Goal: Complete application form: Complete application form

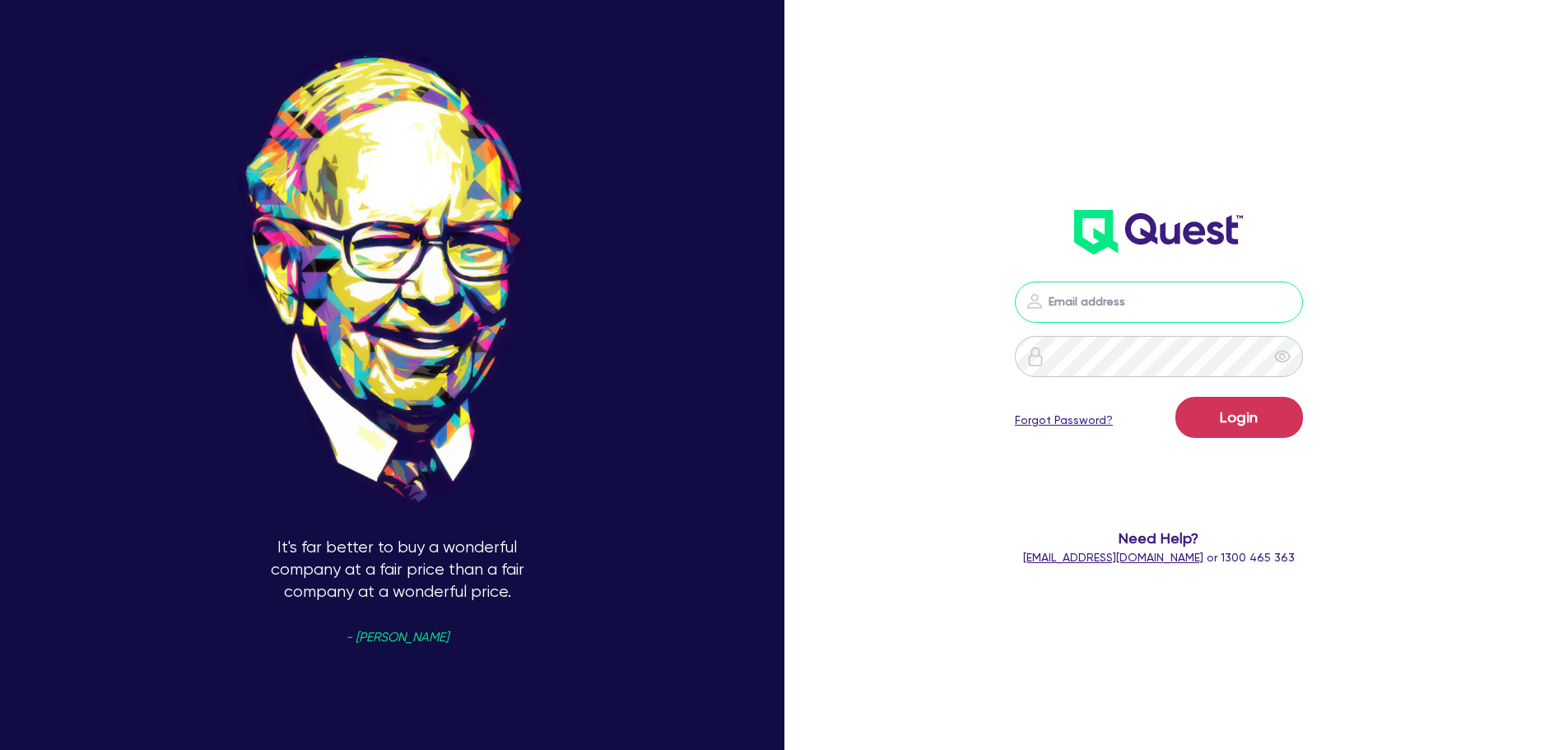
click at [1066, 290] on input "email" at bounding box center [1158, 302] width 289 height 41
type input "[EMAIL_ADDRESS][PERSON_NAME][DOMAIN_NAME]"
click at [1222, 427] on button "Login" at bounding box center [1238, 417] width 127 height 41
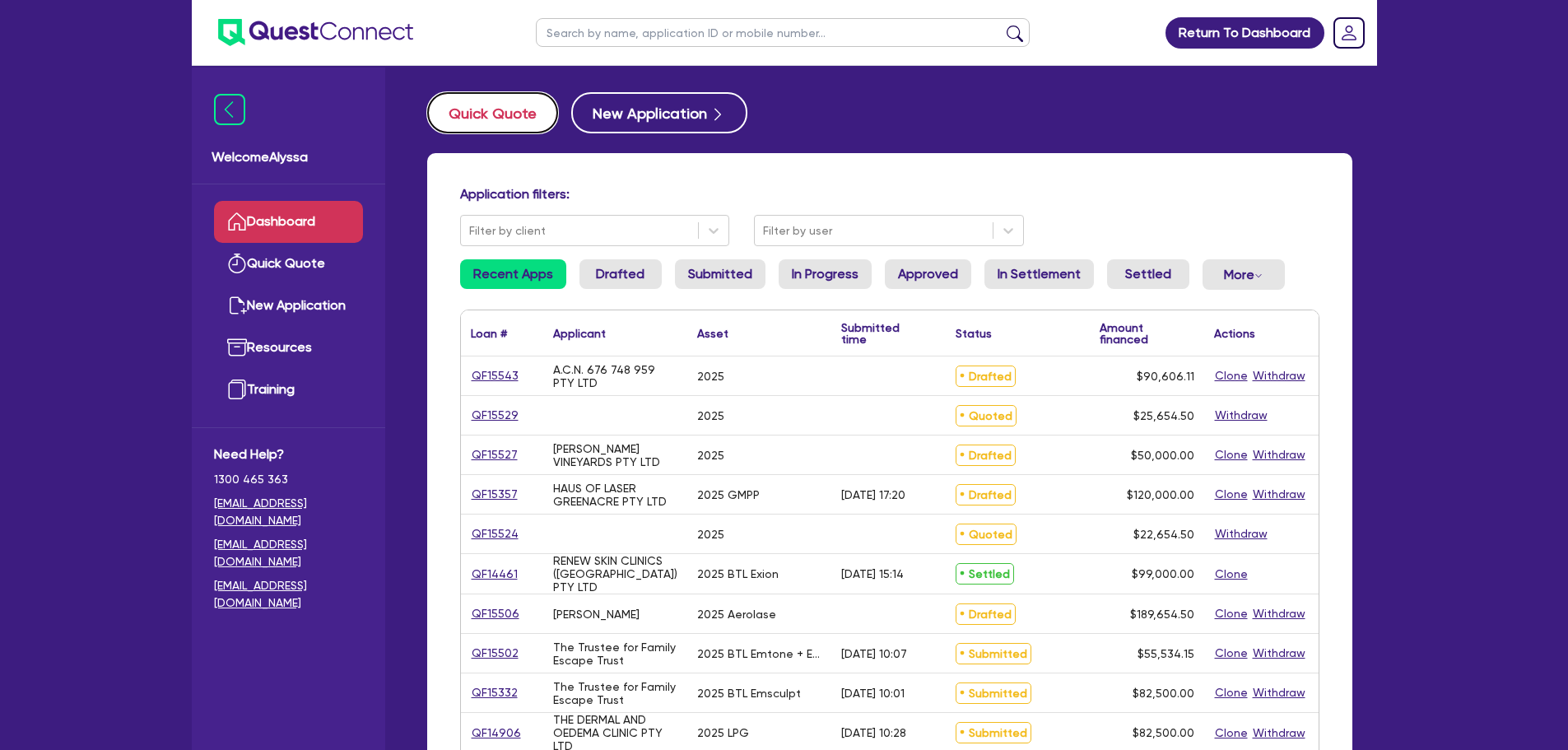
click at [500, 109] on button "Quick Quote" at bounding box center [492, 112] width 131 height 41
select select "Other"
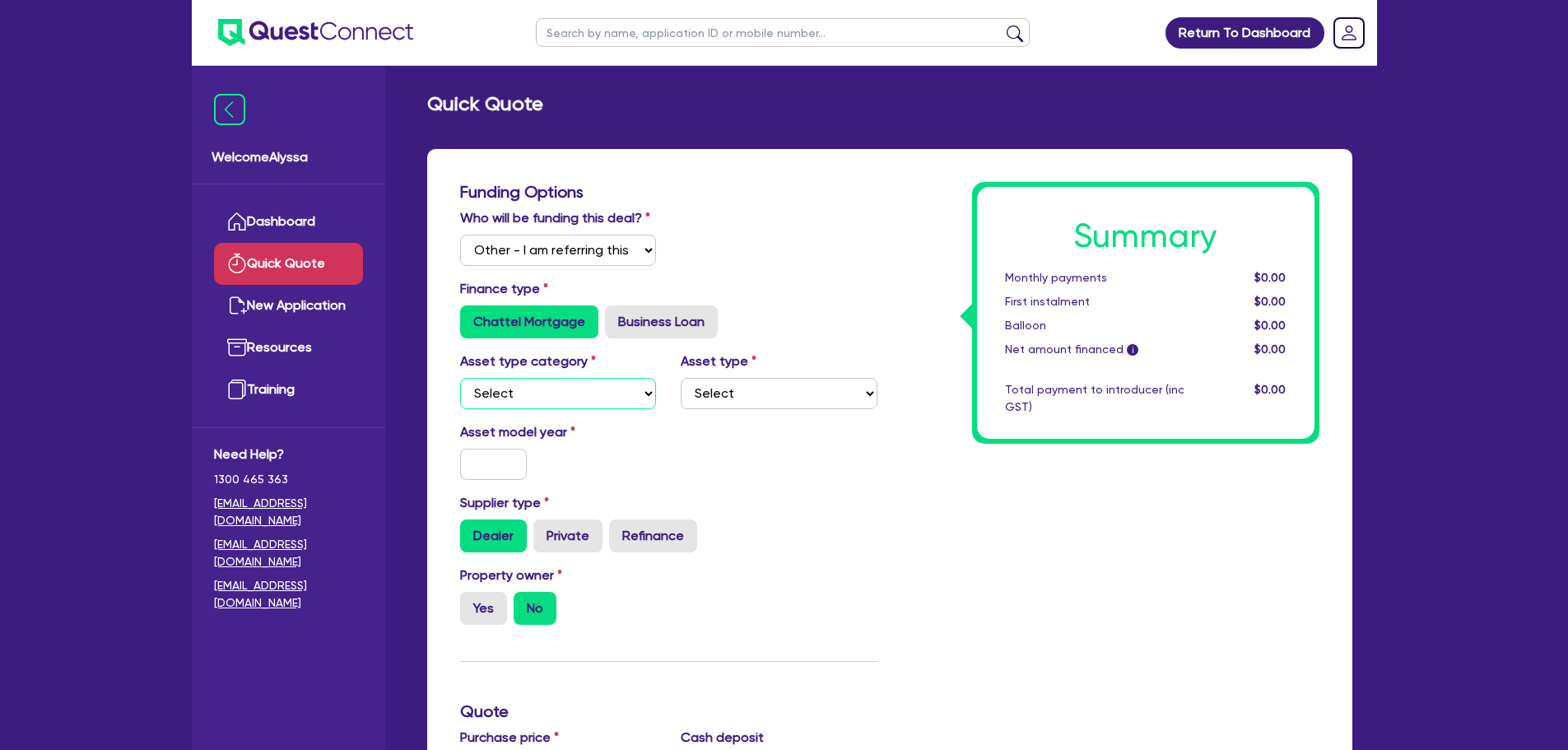
click at [535, 403] on select "Select Cars and light trucks Primary assets Secondary assets Tertiary assets" at bounding box center [559, 394] width 196 height 32
click at [460, 378] on select "Select Cars and light trucks Primary assets Secondary assets Tertiary assets" at bounding box center [559, 394] width 196 height 32
click at [751, 395] on select "Select Heavy trucks over 4.5 tonne Trailers Bus and coaches Yellow goods and ex…" at bounding box center [779, 394] width 196 height 32
click at [594, 389] on select "Select Cars and light trucks Primary assets Secondary assets Tertiary assets" at bounding box center [559, 394] width 196 height 32
select select "CARS_AND_LIGHT_TRUCKS"
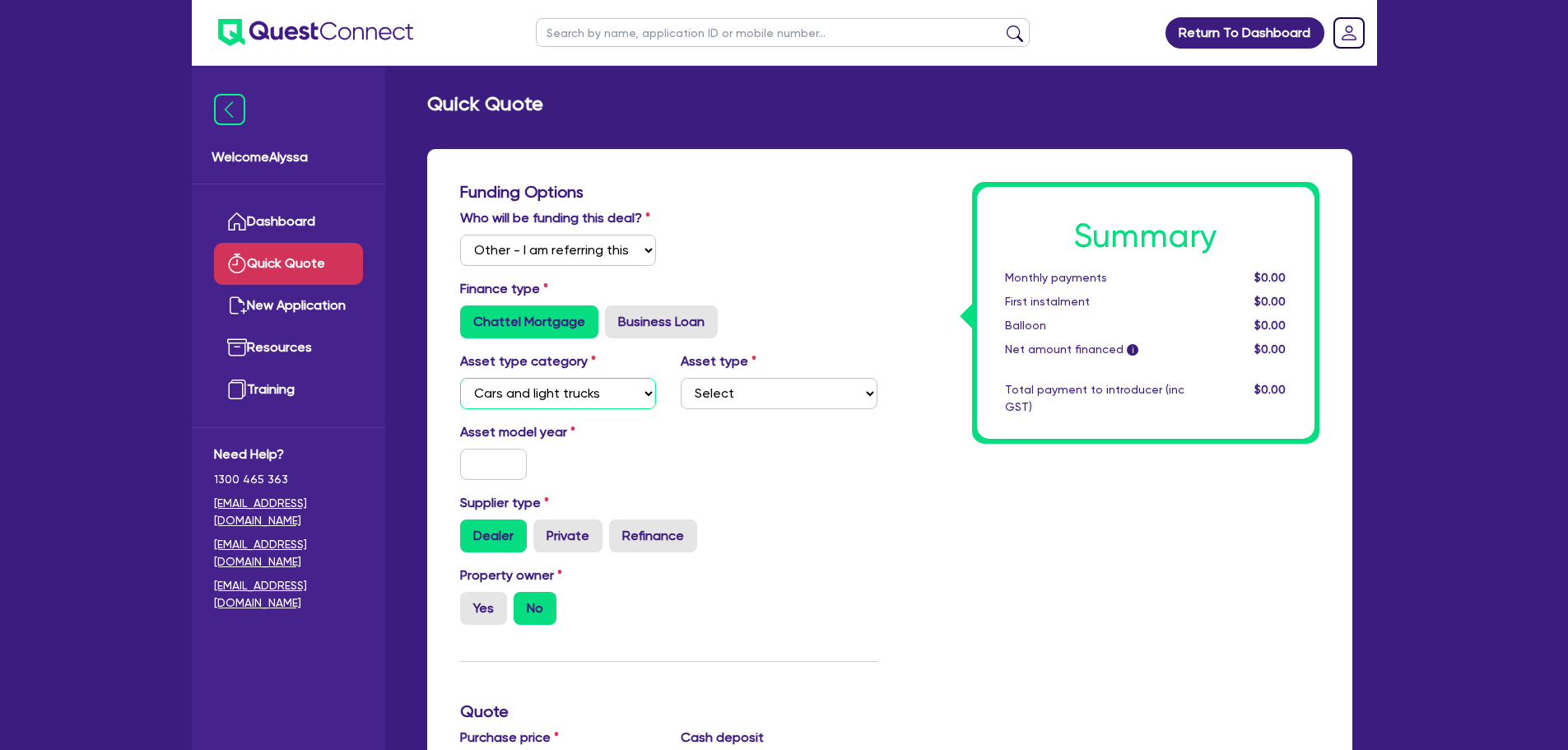
click at [460, 378] on select "Select Cars and light trucks Primary assets Secondary assets Tertiary assets" at bounding box center [559, 394] width 196 height 32
click at [717, 405] on select "Select Passenger vehicles Vans and utes Light trucks up to 4.5 tonne" at bounding box center [779, 394] width 196 height 32
select select "PASSENGER_VEHICLES"
click at [681, 378] on select "Select Passenger vehicles Vans and utes Light trucks up to 4.5 tonne" at bounding box center [779, 394] width 196 height 32
click at [486, 461] on input "text" at bounding box center [494, 465] width 68 height 32
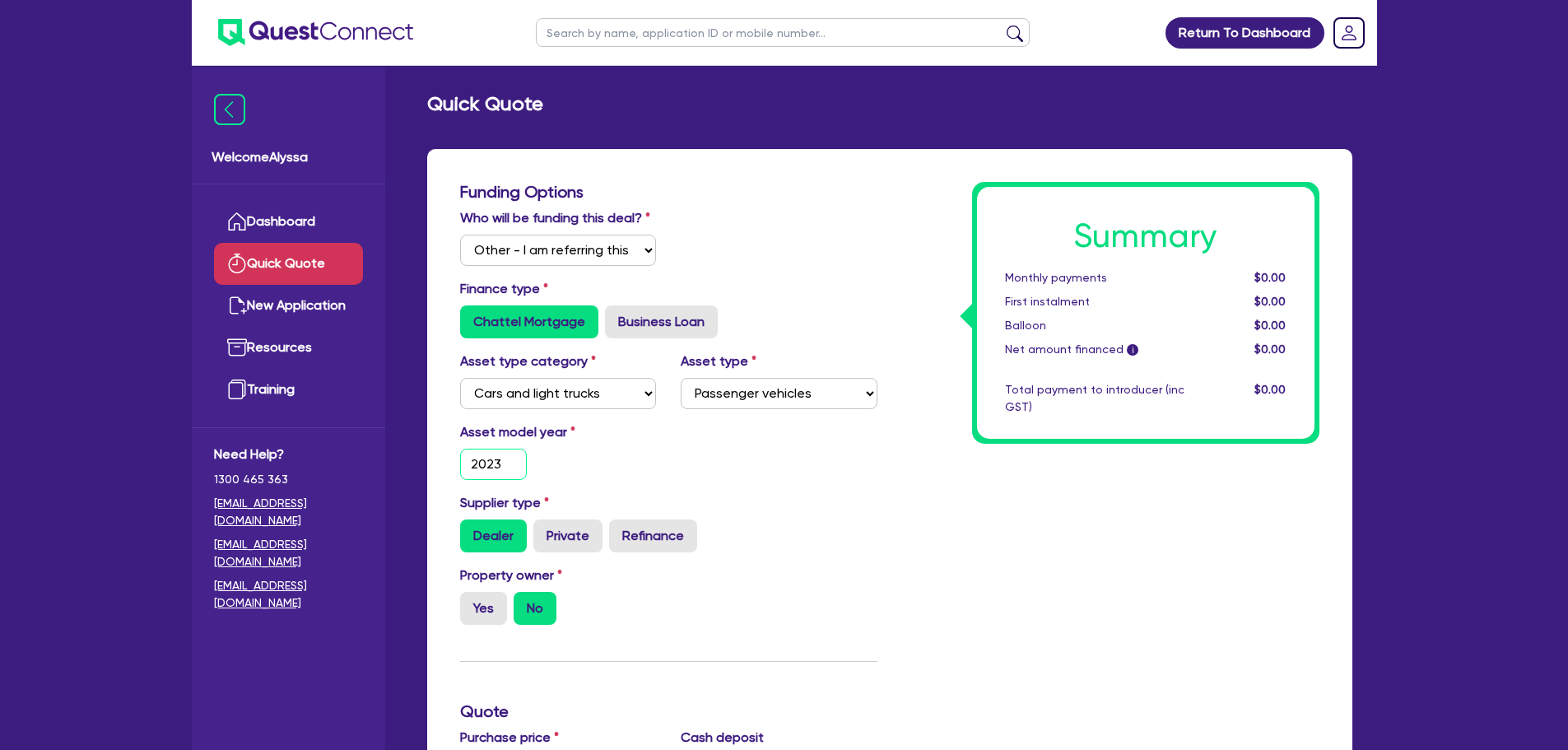
scroll to position [192, 0]
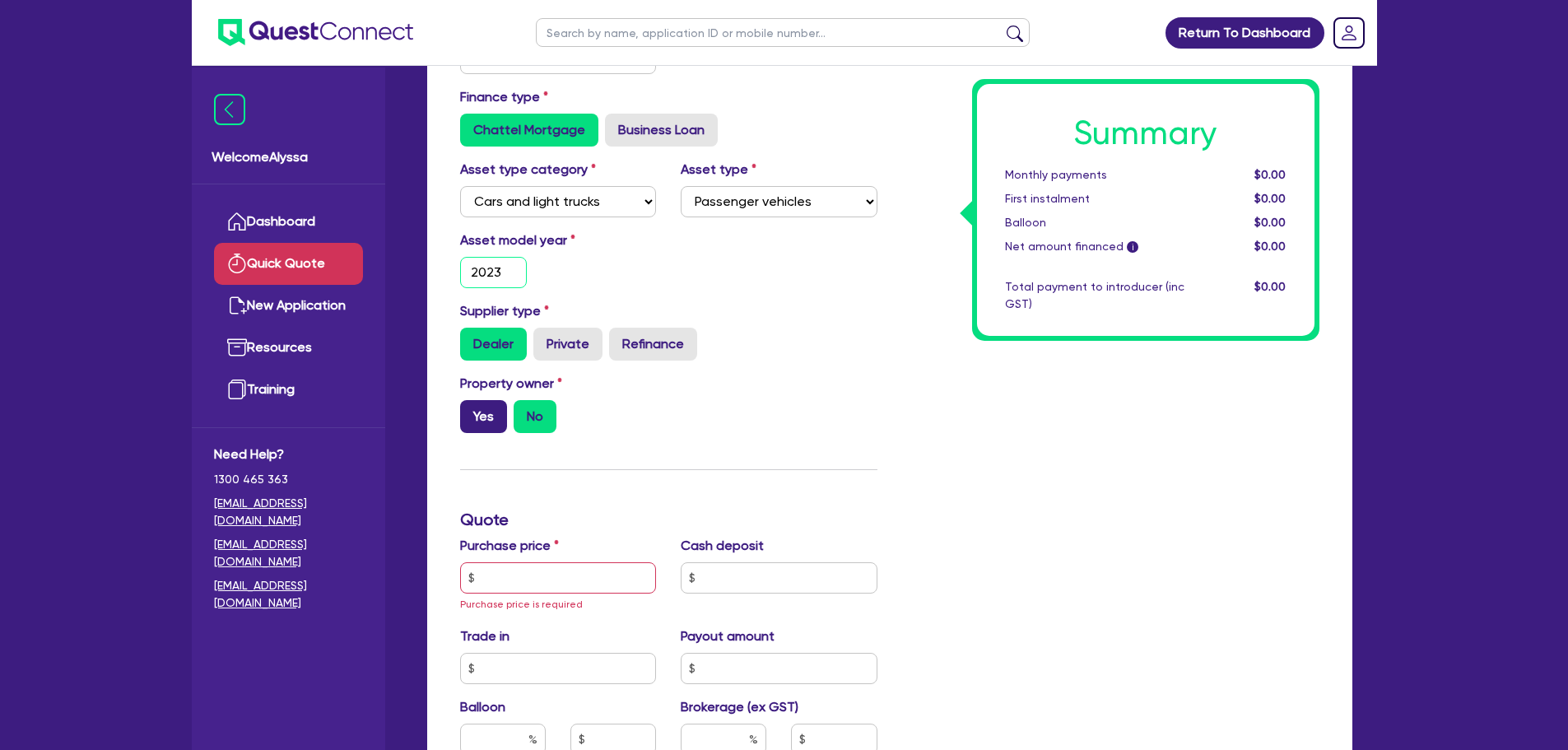
type input "2023"
click at [474, 425] on label "Yes" at bounding box center [484, 417] width 47 height 33
click at [471, 411] on input "Yes" at bounding box center [466, 405] width 11 height 11
radio input "true"
click at [510, 575] on input "text" at bounding box center [559, 578] width 196 height 32
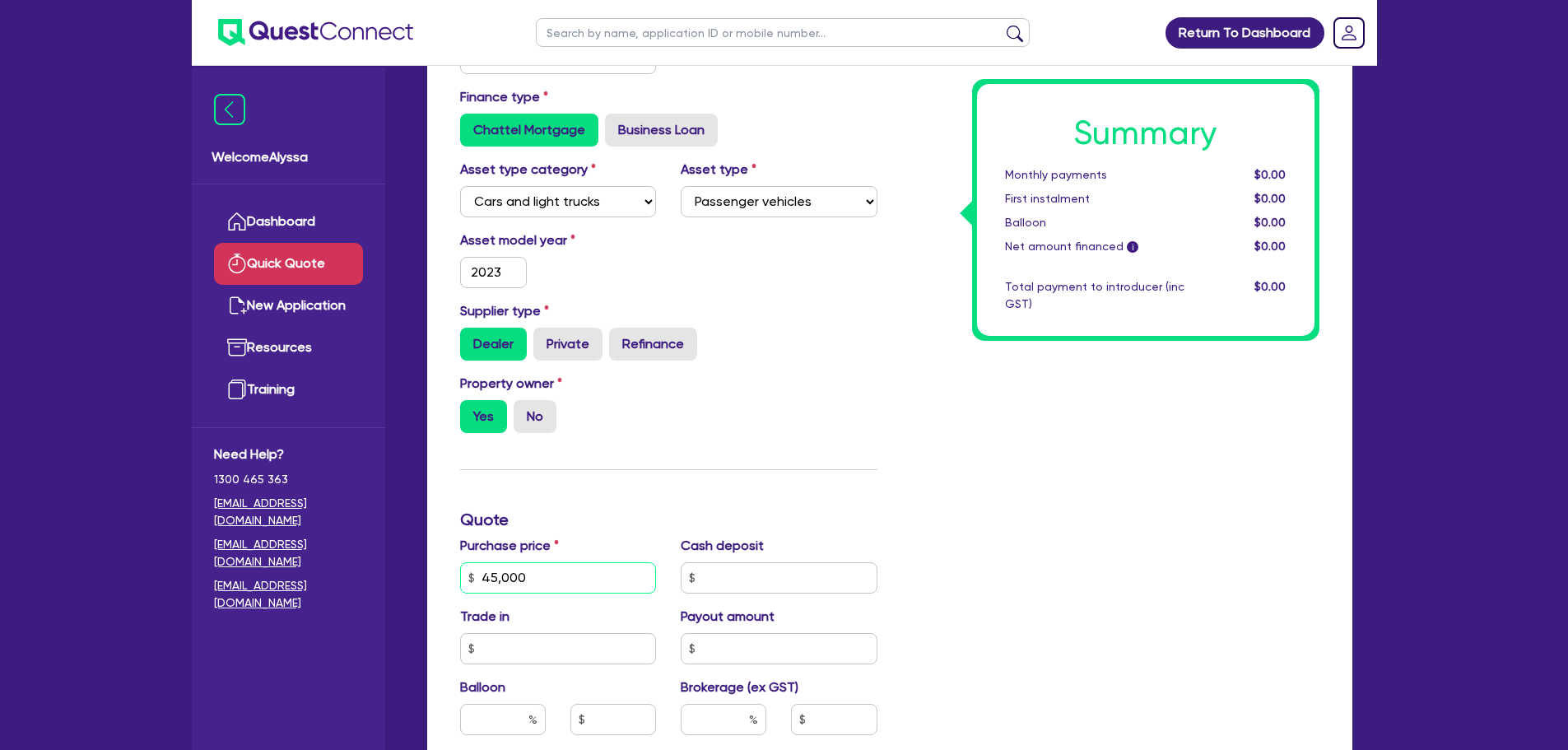
scroll to position [454, 0]
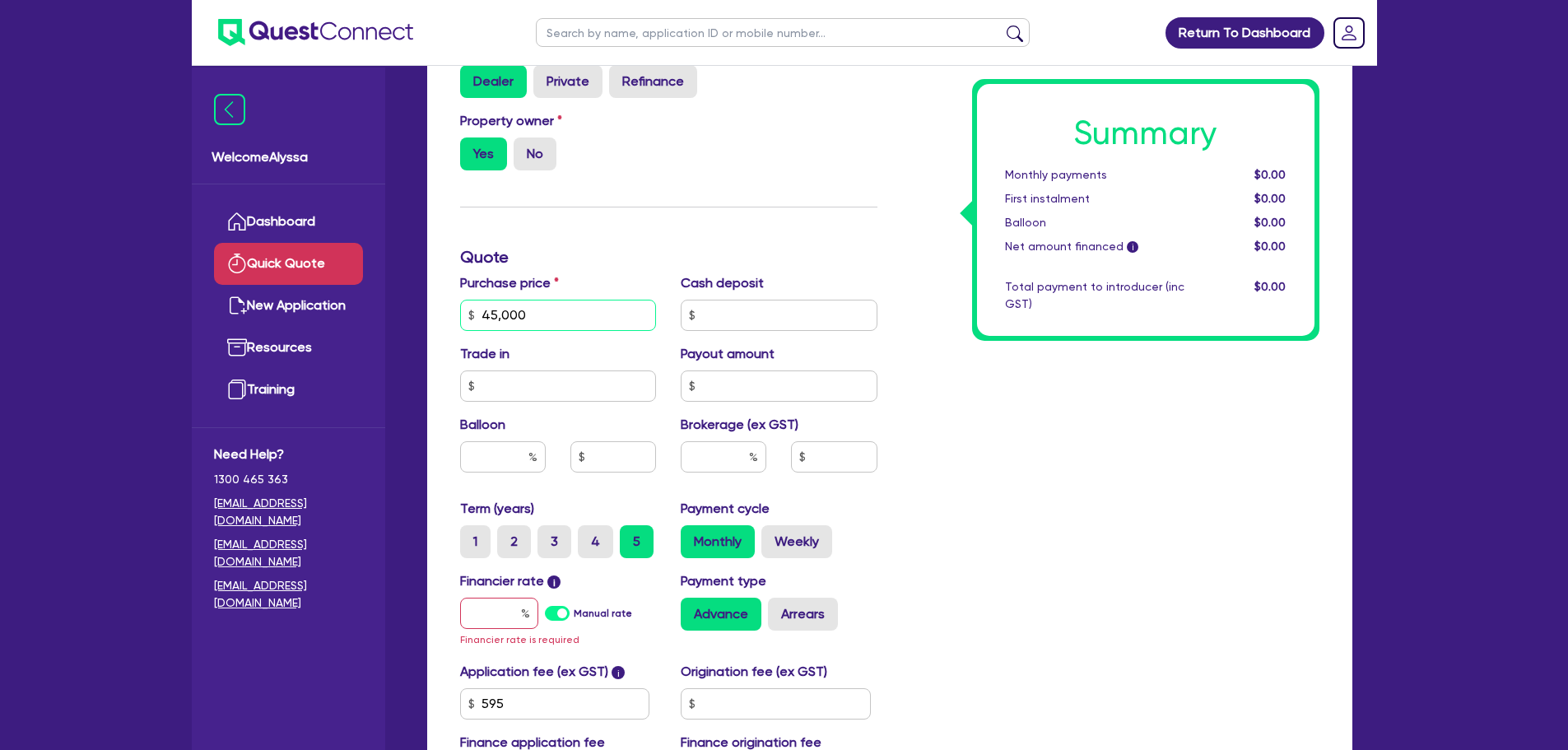
type input "45,000"
click at [711, 465] on input "text" at bounding box center [723, 457] width 86 height 32
type input "0"
click at [507, 607] on input "text" at bounding box center [499, 613] width 78 height 32
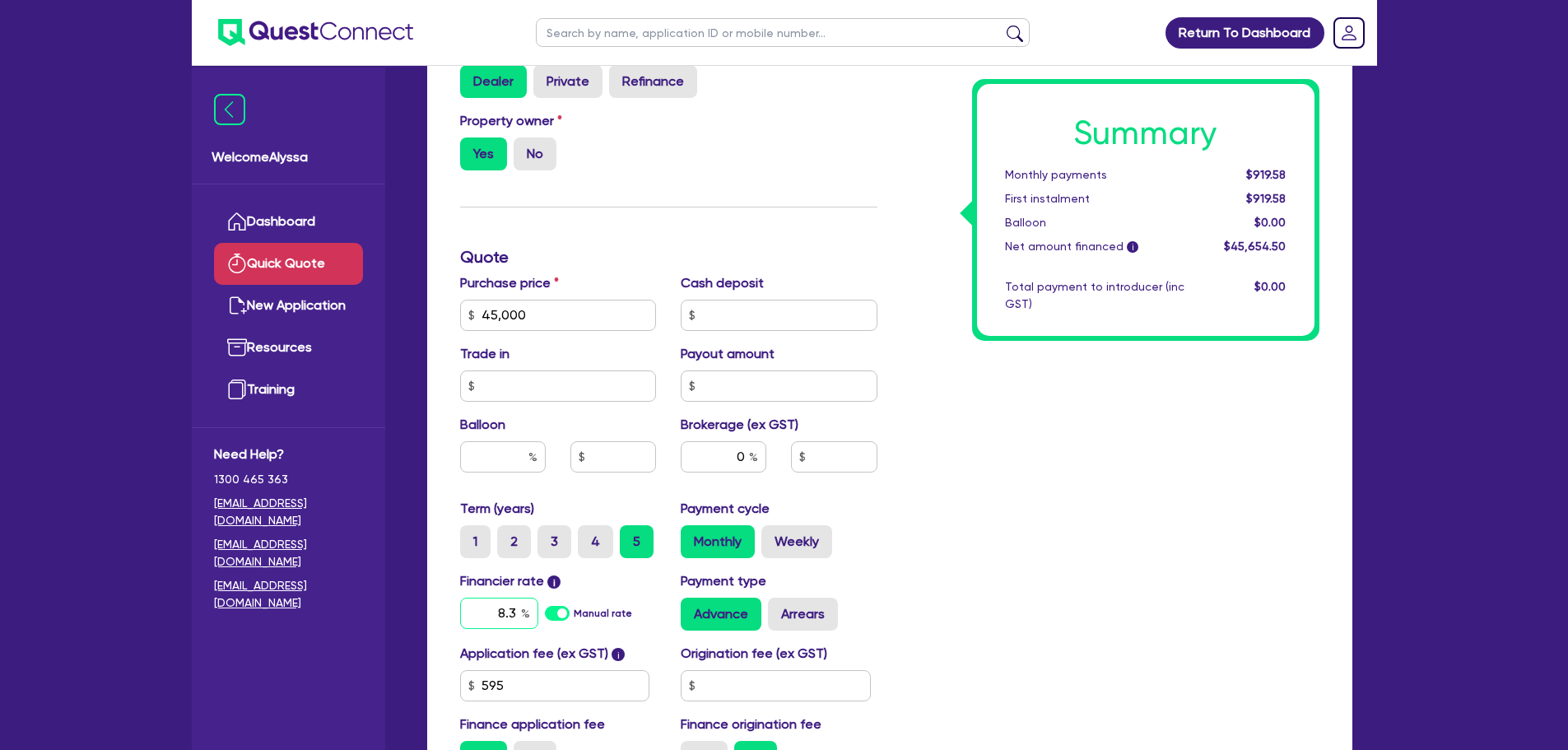
scroll to position [630, 0]
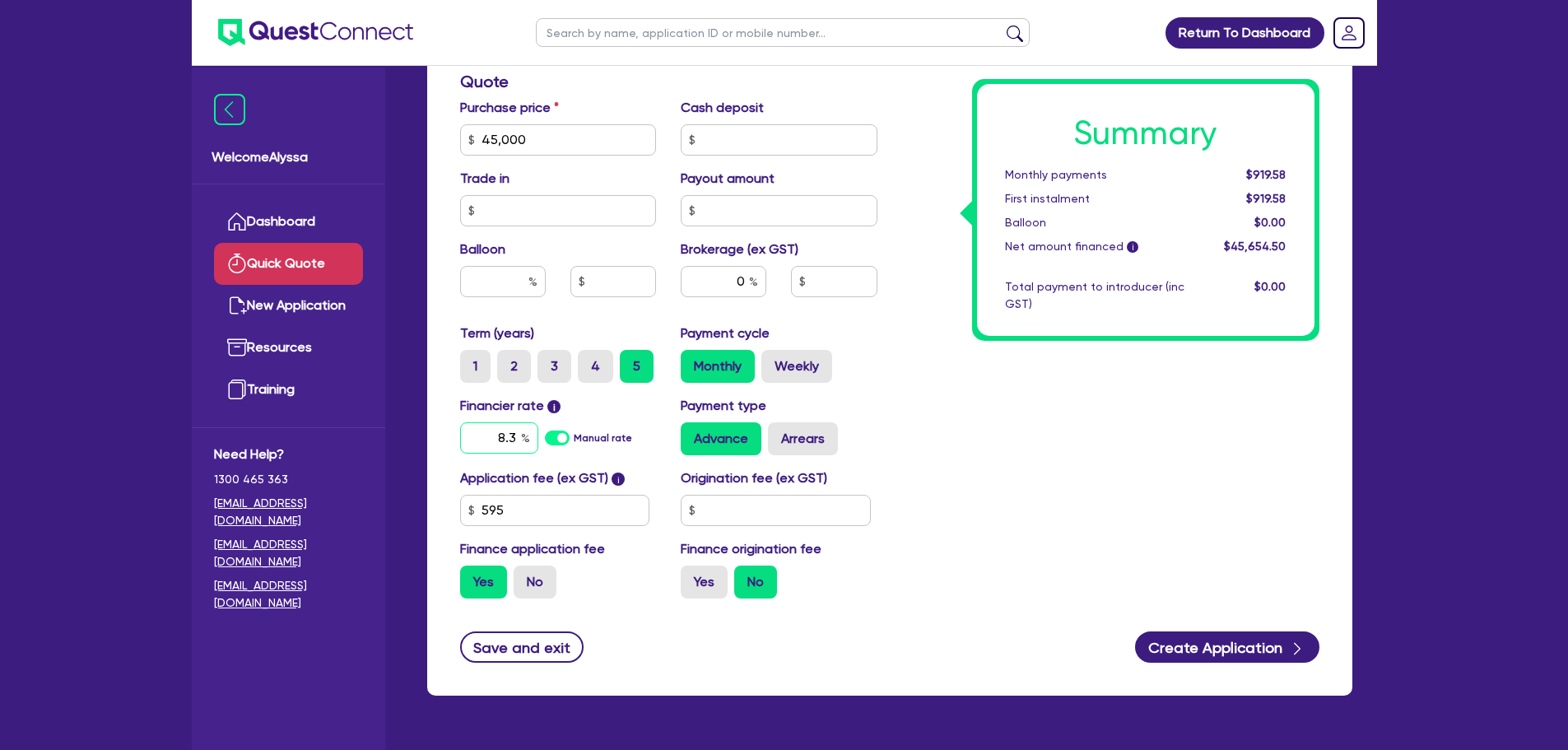
type input "8.3"
click at [916, 443] on div "Summary Monthly payments $925.88 First instalment $925.88 Balloon $0.00 Net amo…" at bounding box center [1111, 82] width 442 height 1060
click at [816, 419] on div "Payment type Advance Arrears" at bounding box center [779, 425] width 221 height 60
click at [802, 436] on label "Arrears" at bounding box center [803, 439] width 70 height 33
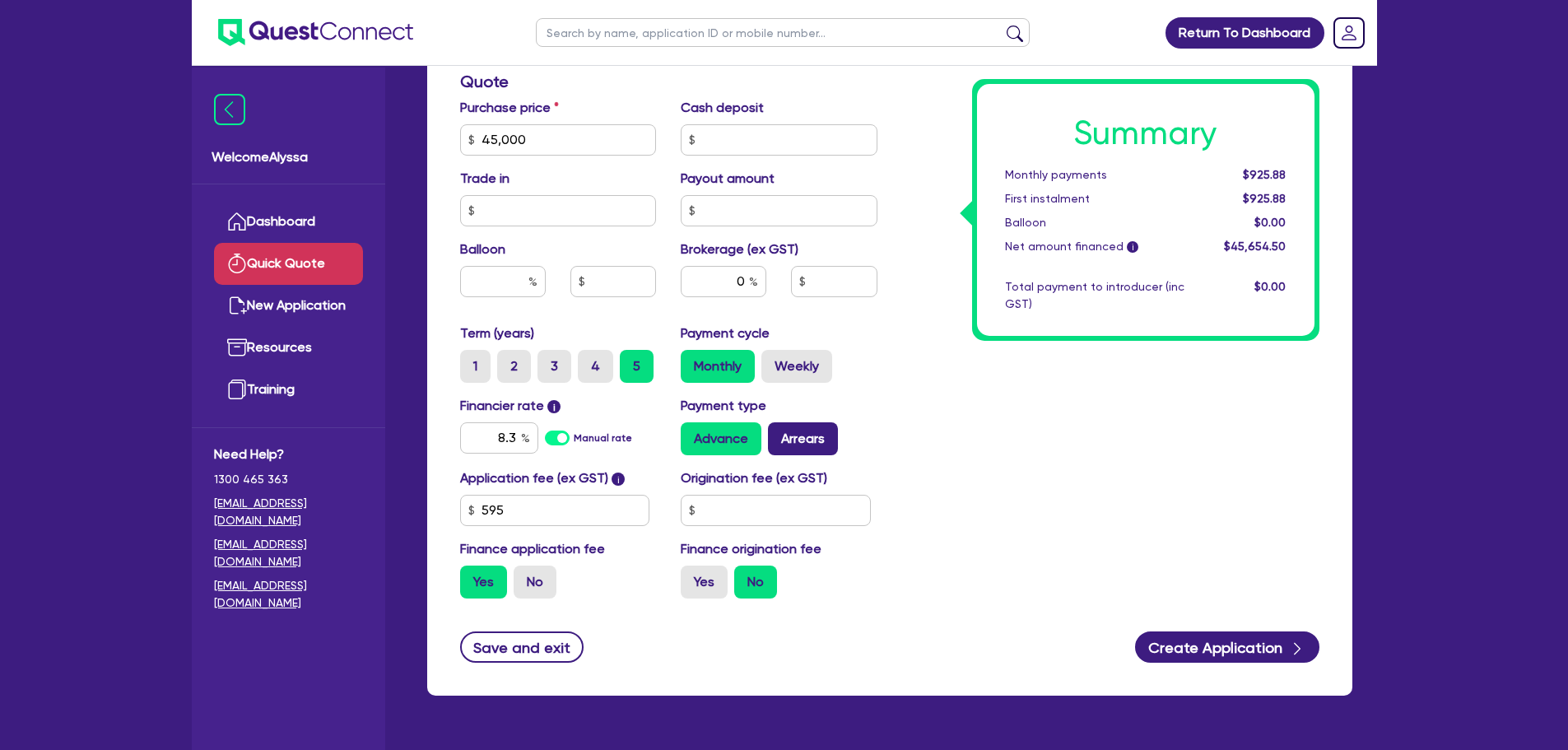
click at [779, 433] on input "Arrears" at bounding box center [773, 428] width 11 height 11
radio input "true"
click at [949, 454] on div "Summary Monthly payments $932.28 First instalment $932.28 Balloon $0.00 Net amo…" at bounding box center [1111, 82] width 442 height 1060
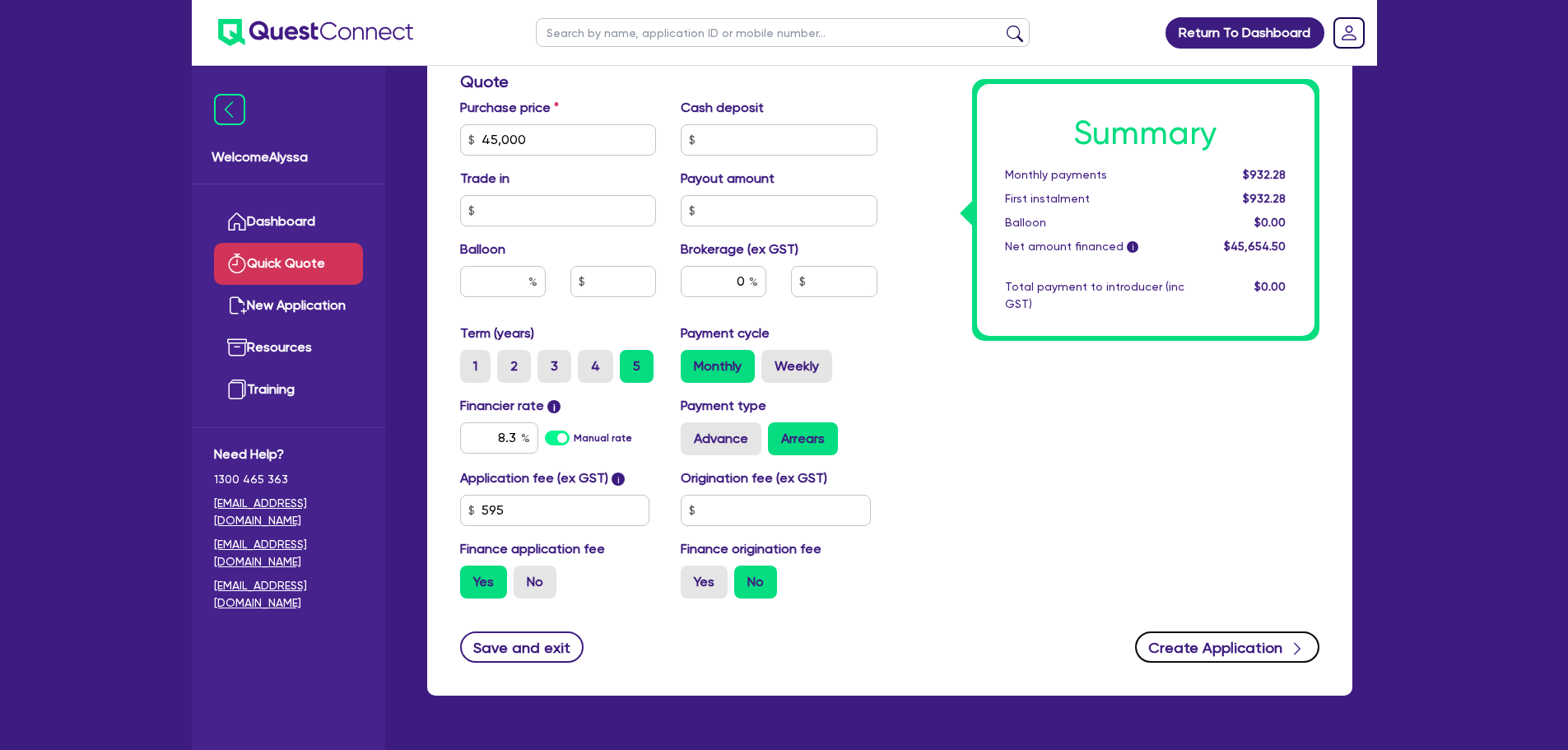
click at [1228, 638] on button "Create Application" at bounding box center [1227, 647] width 184 height 32
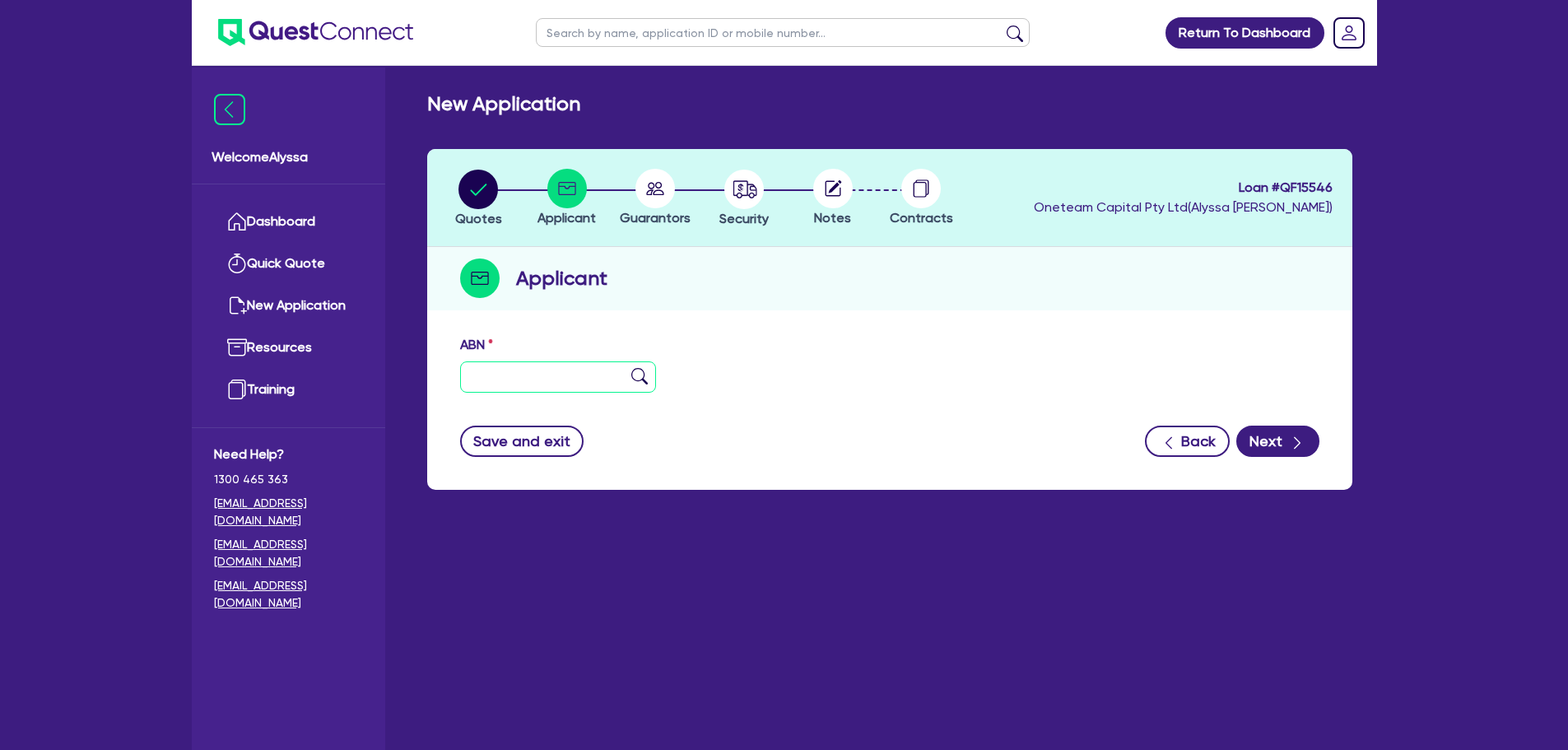
click at [505, 386] on input "text" at bounding box center [559, 377] width 196 height 32
paste input "36 814 756 442"
type input "36 814 756 442"
click at [634, 378] on img at bounding box center [639, 376] width 17 height 17
type input "[PERSON_NAME]"
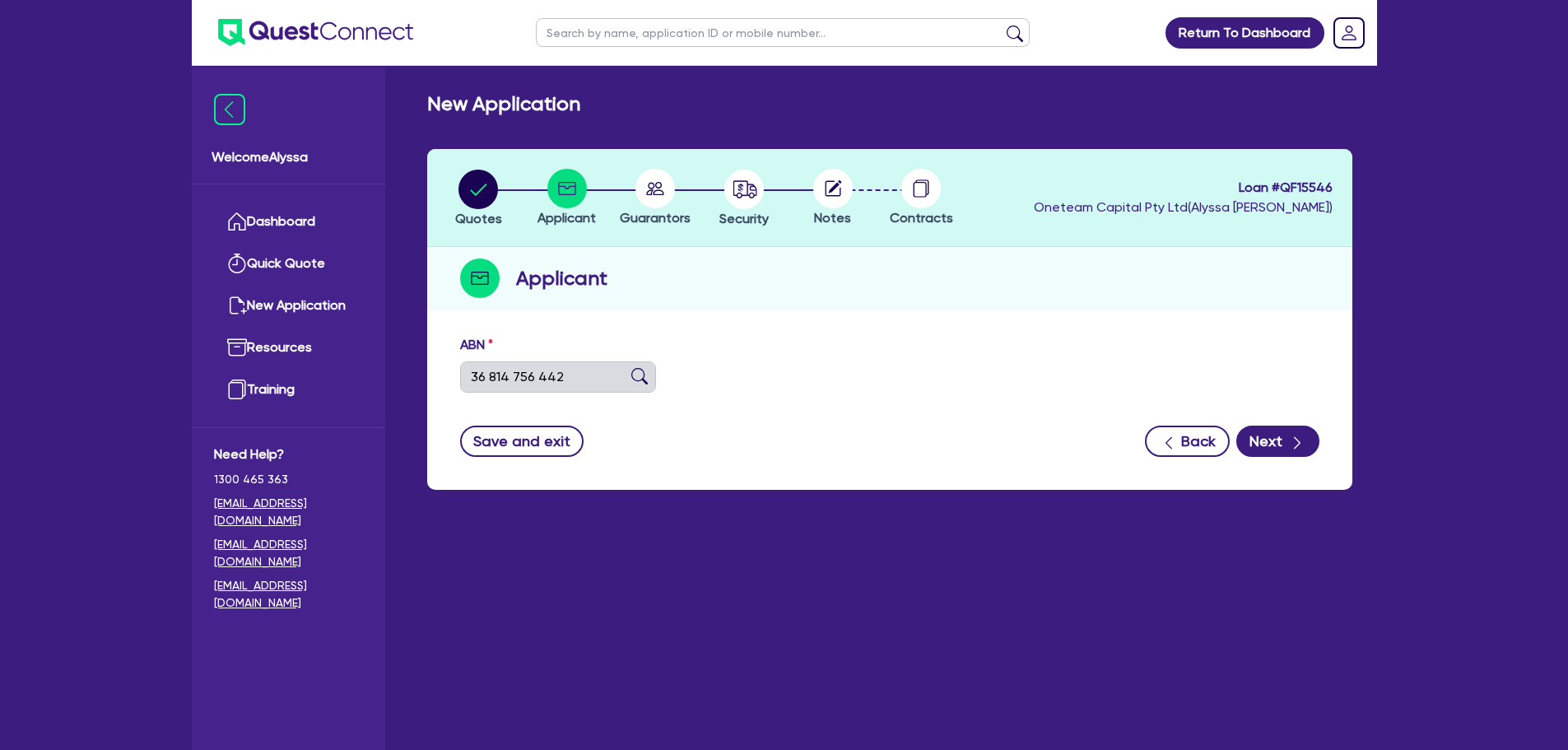
select select "SOLE_TRADER"
type input "[DATE]"
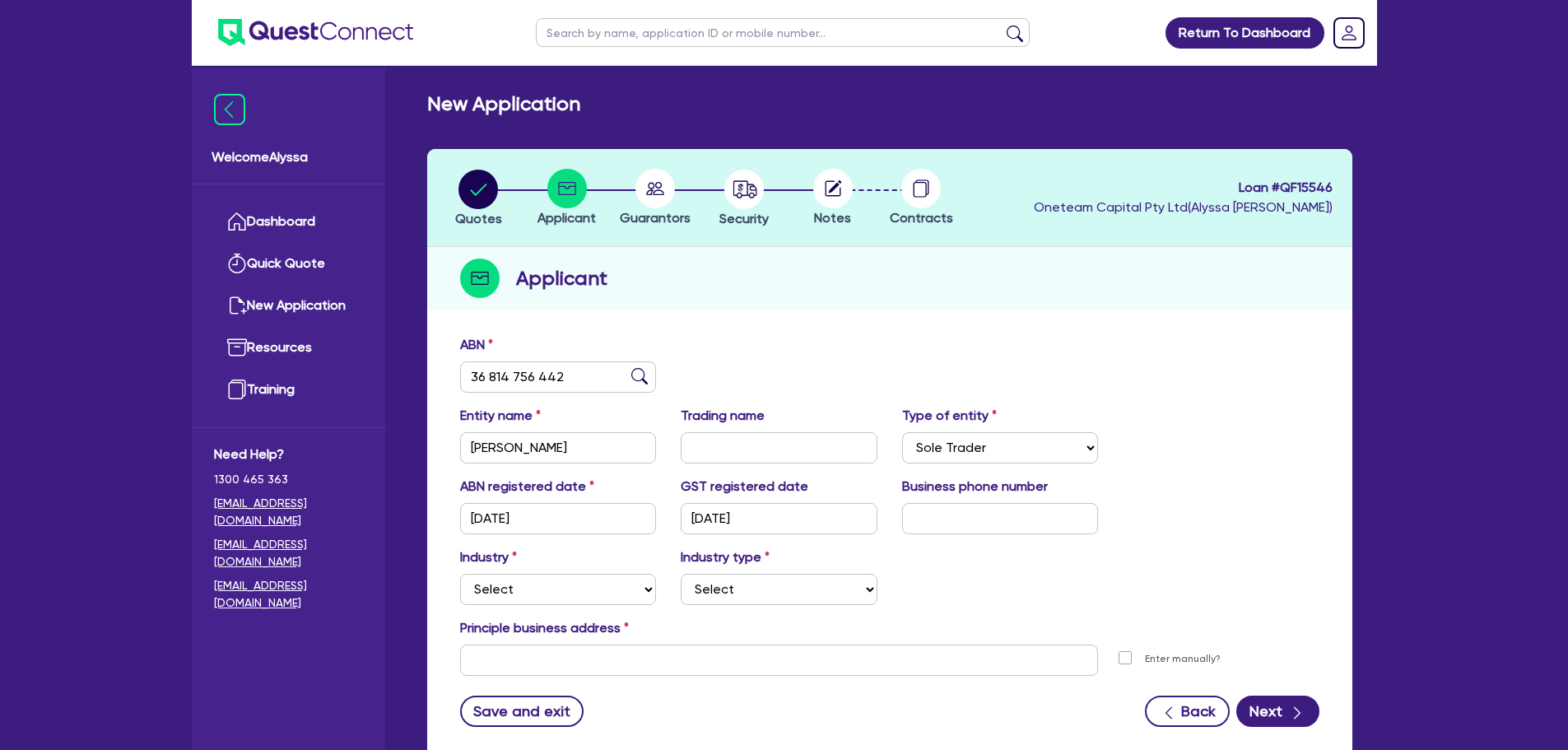
scroll to position [111, 0]
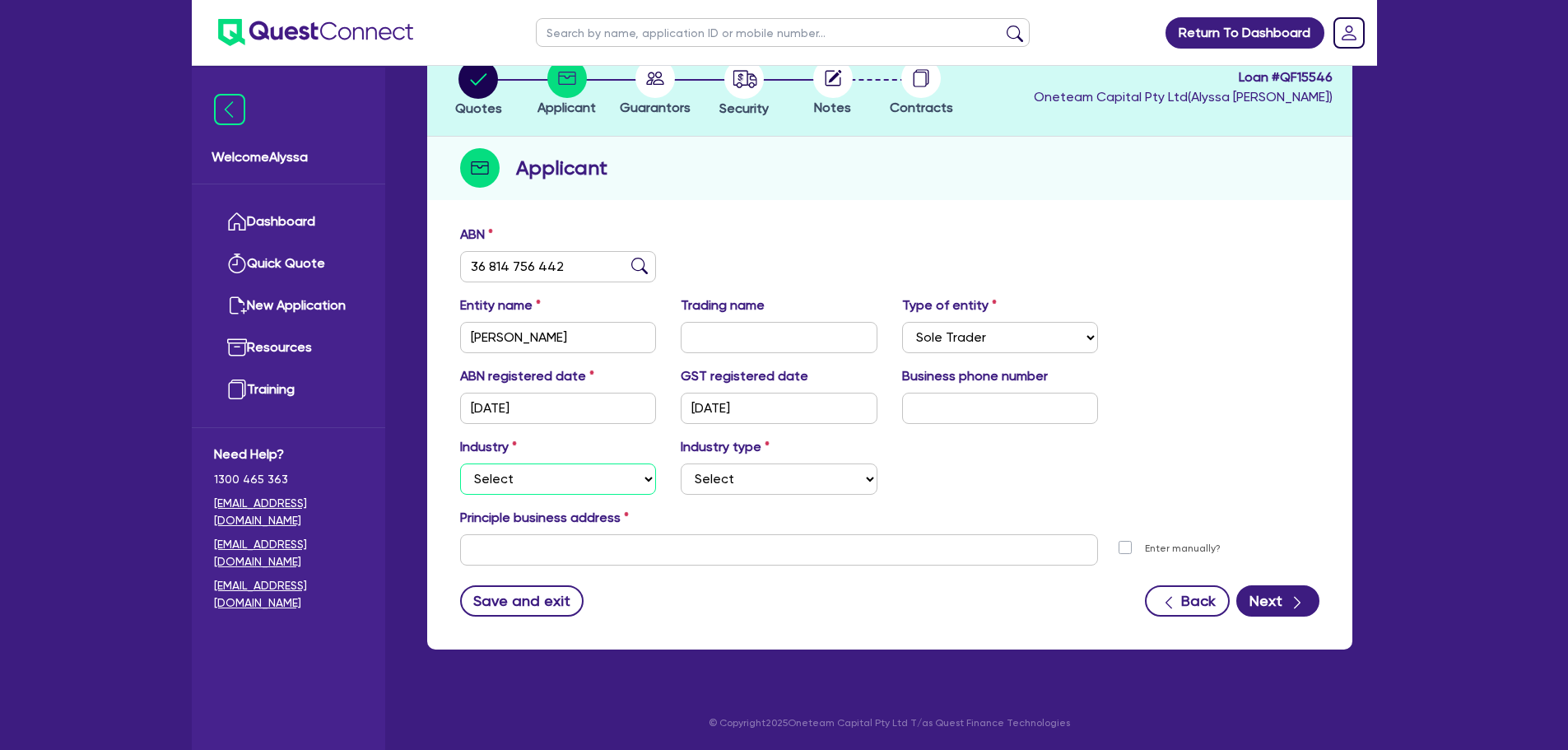
click at [527, 474] on select "Select Accomodation & Food Services Administrative & Support Services Agricultu…" at bounding box center [559, 479] width 196 height 32
select select "FINANCIAL_INSURANCE"
click at [460, 463] on select "Select Accomodation & Food Services Administrative & Support Services Agricultu…" at bounding box center [559, 479] width 196 height 32
click at [713, 471] on select "Select Investment Advisers Strockbrokers Financial Planners Wealth Management F…" at bounding box center [779, 479] width 196 height 32
click at [574, 481] on select "Select Accomodation & Food Services Administrative & Support Services Agricultu…" at bounding box center [559, 479] width 196 height 32
